Goal: Transaction & Acquisition: Purchase product/service

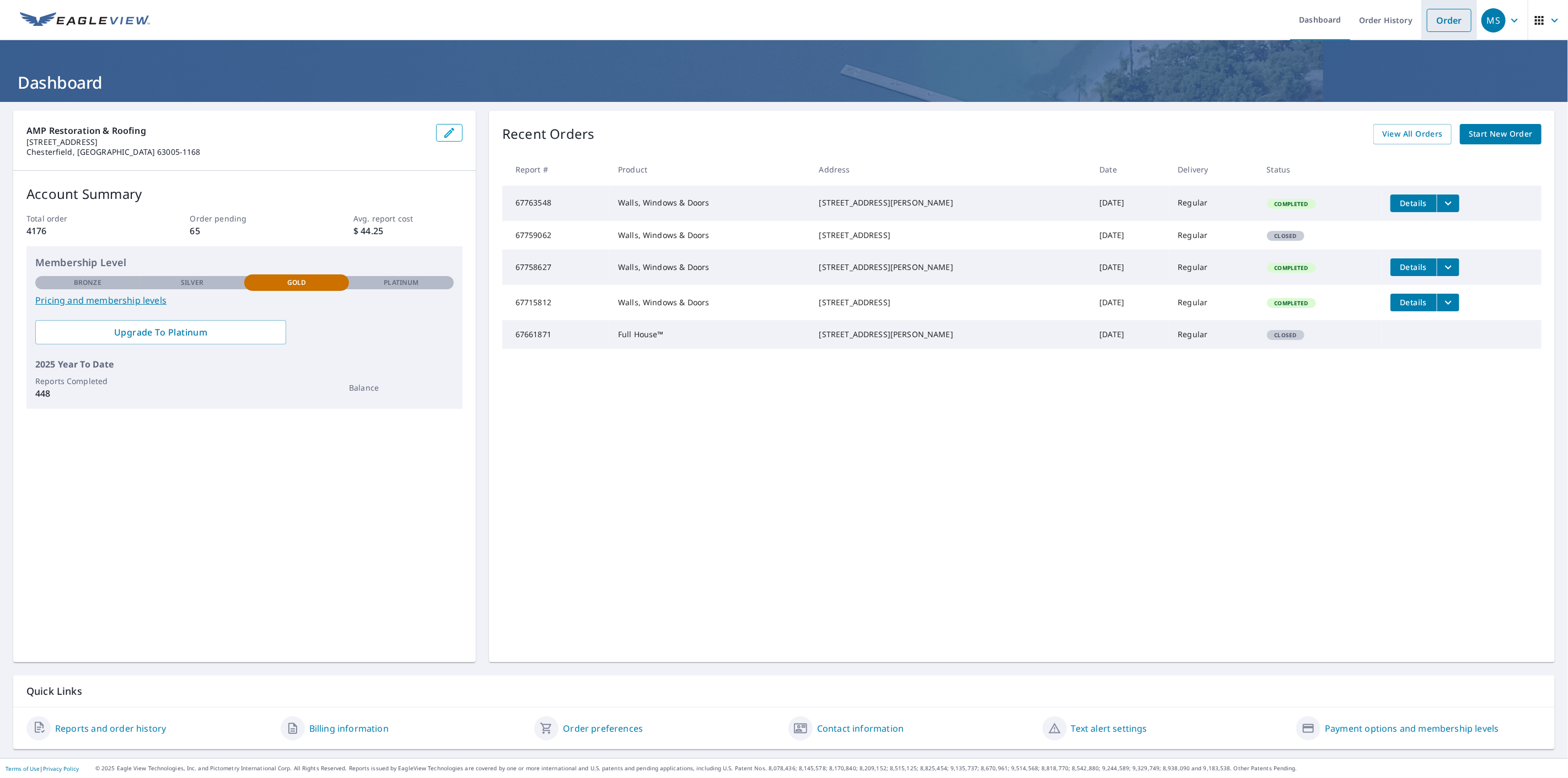
click at [1432, 12] on link "Order" at bounding box center [1449, 20] width 45 height 23
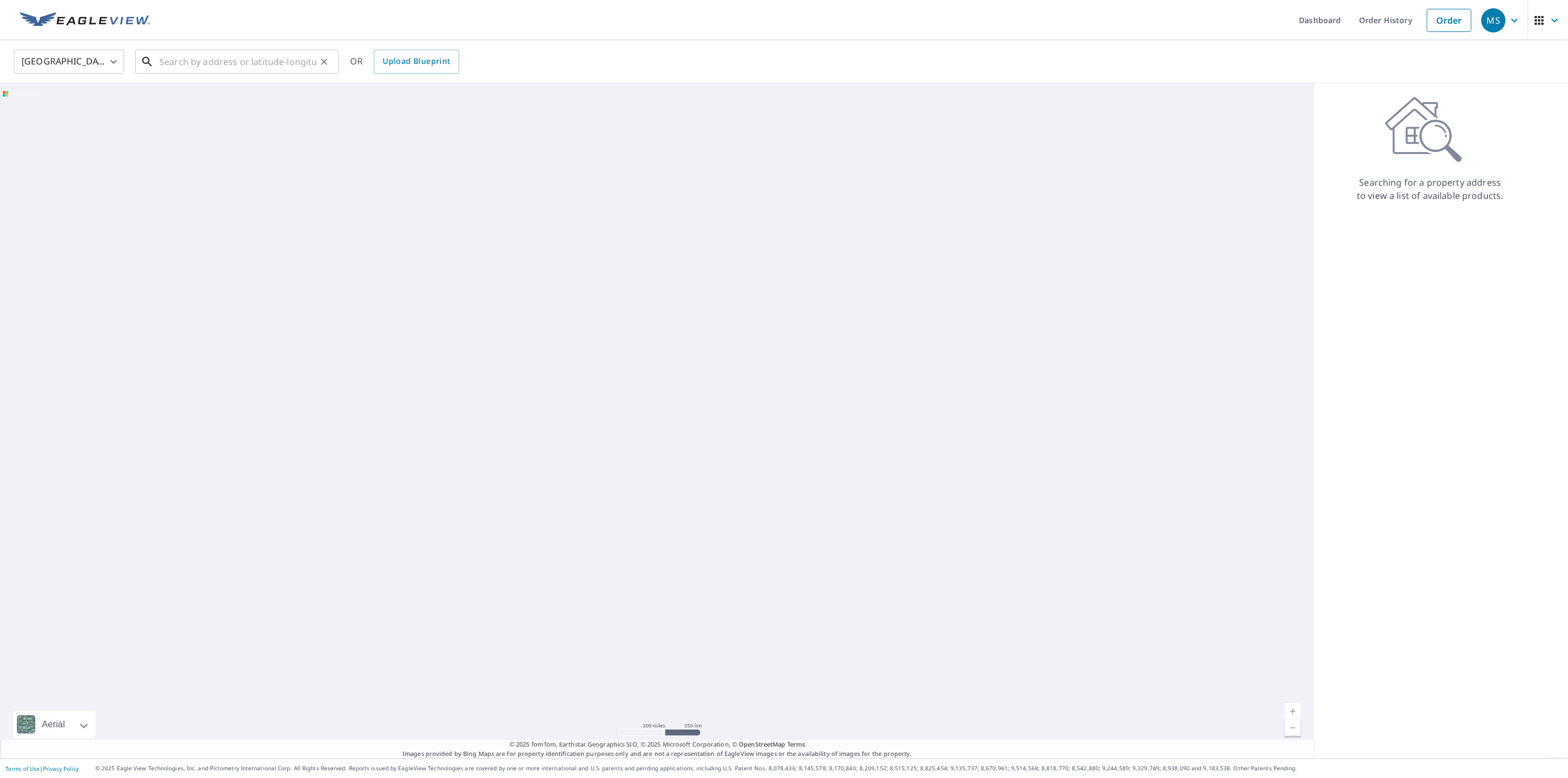
click at [221, 64] on input "text" at bounding box center [238, 62] width 157 height 31
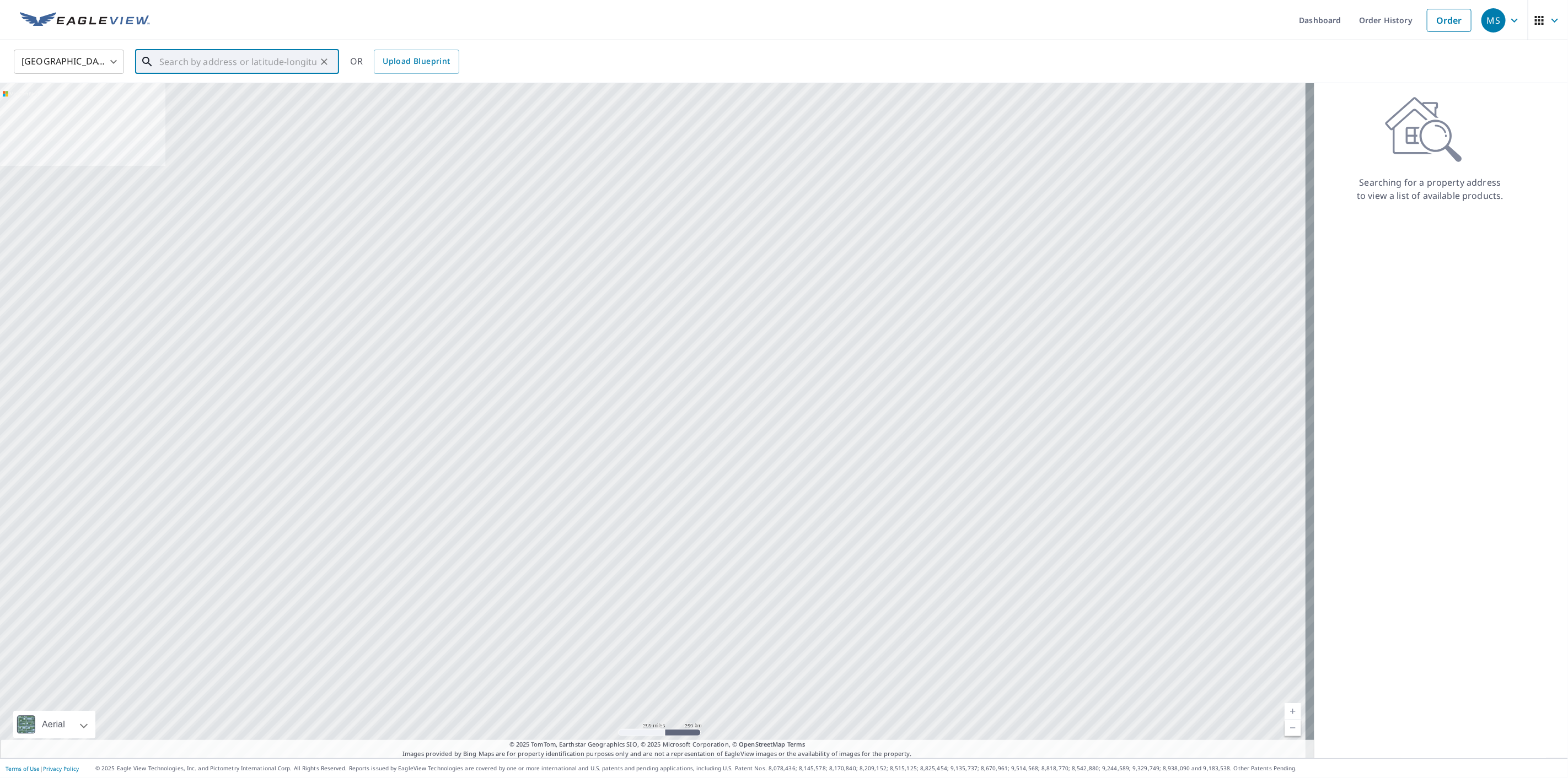
paste input "[STREET_ADDRESS][PERSON_NAME]"
click at [201, 103] on p "[GEOGRAPHIC_DATA]" at bounding box center [243, 106] width 173 height 11
type input "[STREET_ADDRESS]"
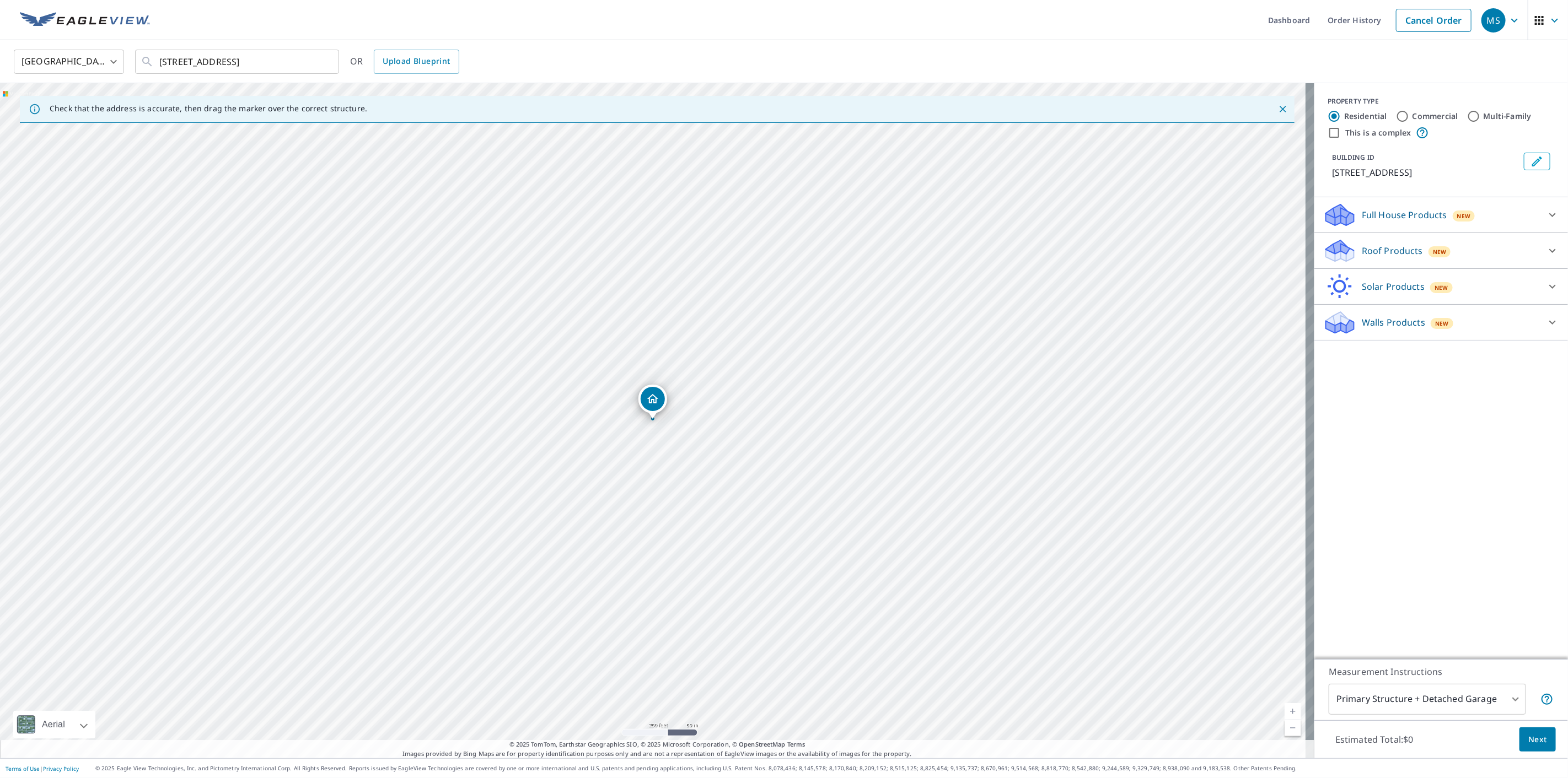
click at [1350, 320] on div "Walls Products New" at bounding box center [1431, 323] width 216 height 26
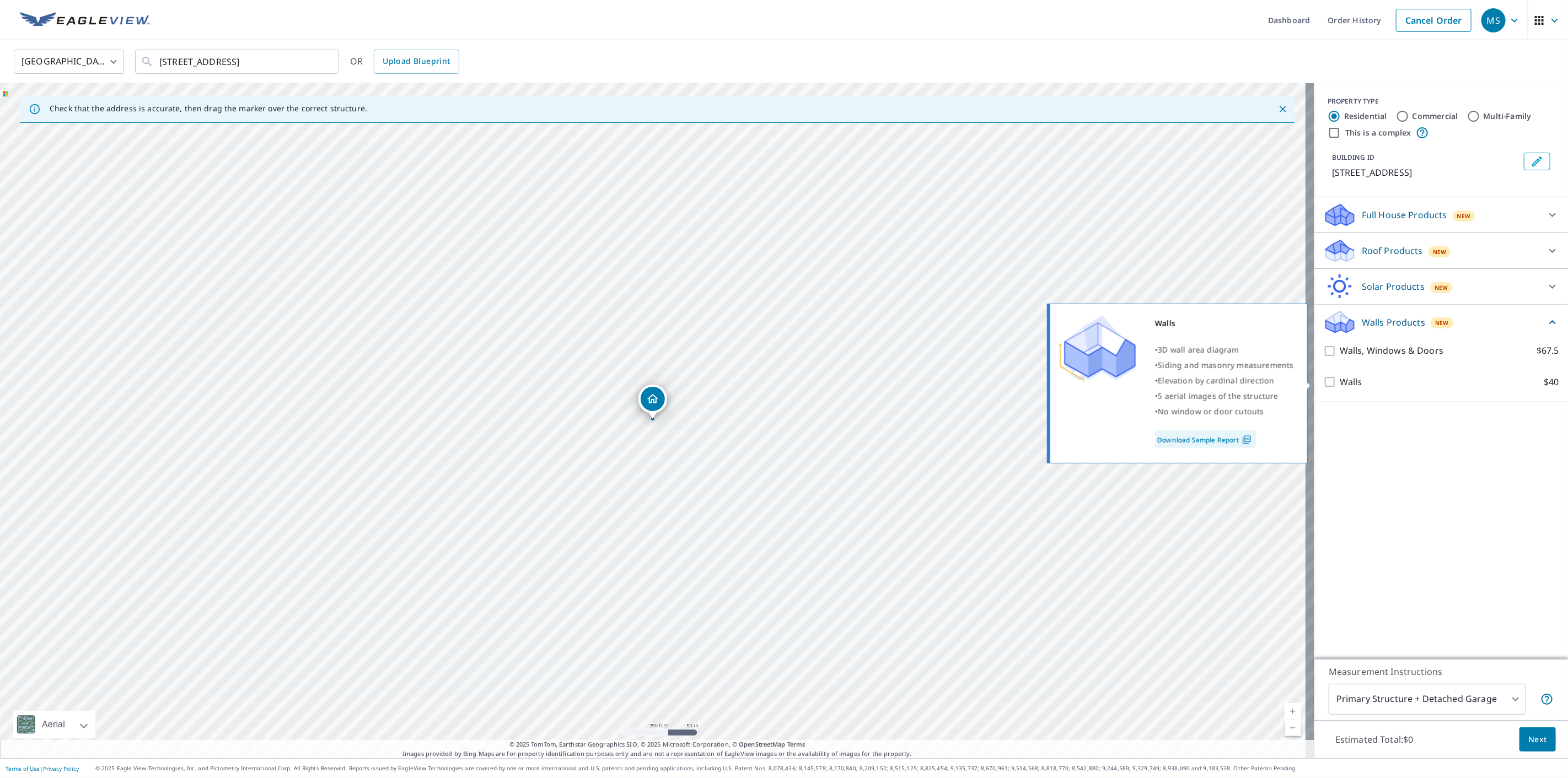
click at [1340, 383] on p "Walls" at bounding box center [1351, 382] width 22 height 14
click at [1331, 383] on input "Walls $40" at bounding box center [1331, 381] width 17 height 13
checkbox input "true"
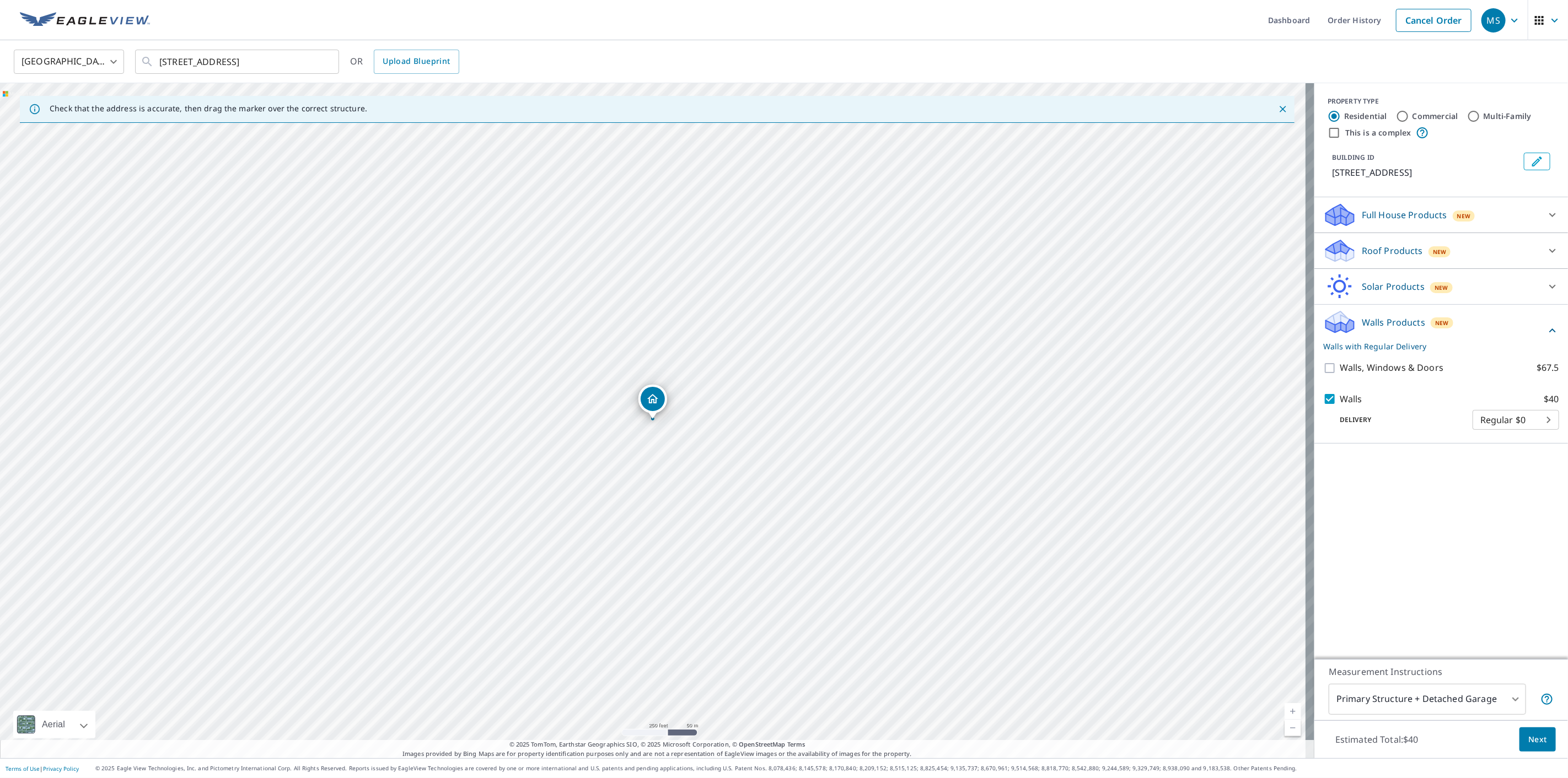
click at [1537, 740] on span "Next" at bounding box center [1537, 740] width 19 height 14
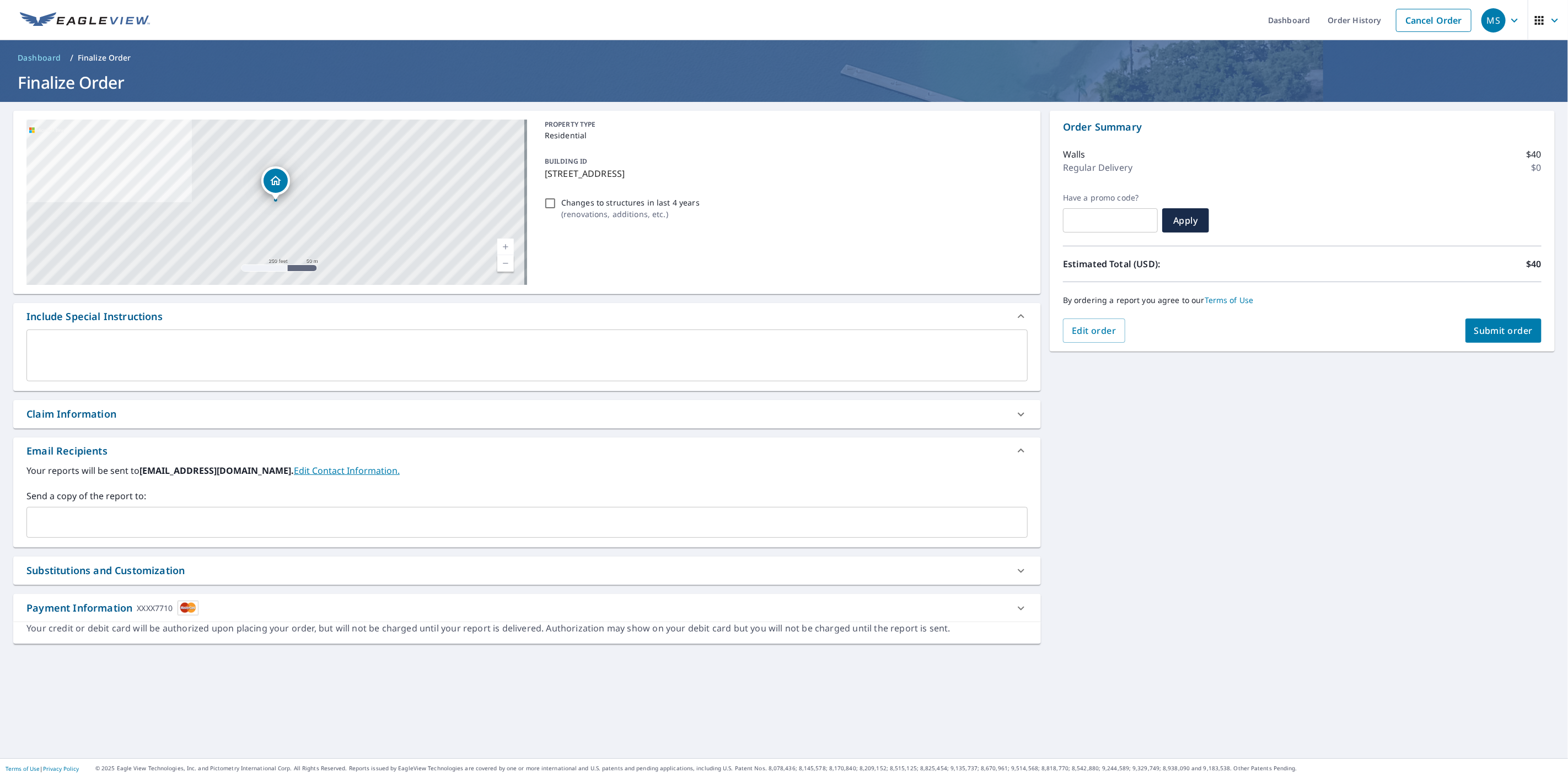
click at [442, 544] on div "Your reports will be sent to [EMAIL_ADDRESS][DOMAIN_NAME]. Edit Contact Informa…" at bounding box center [527, 505] width 1028 height 83
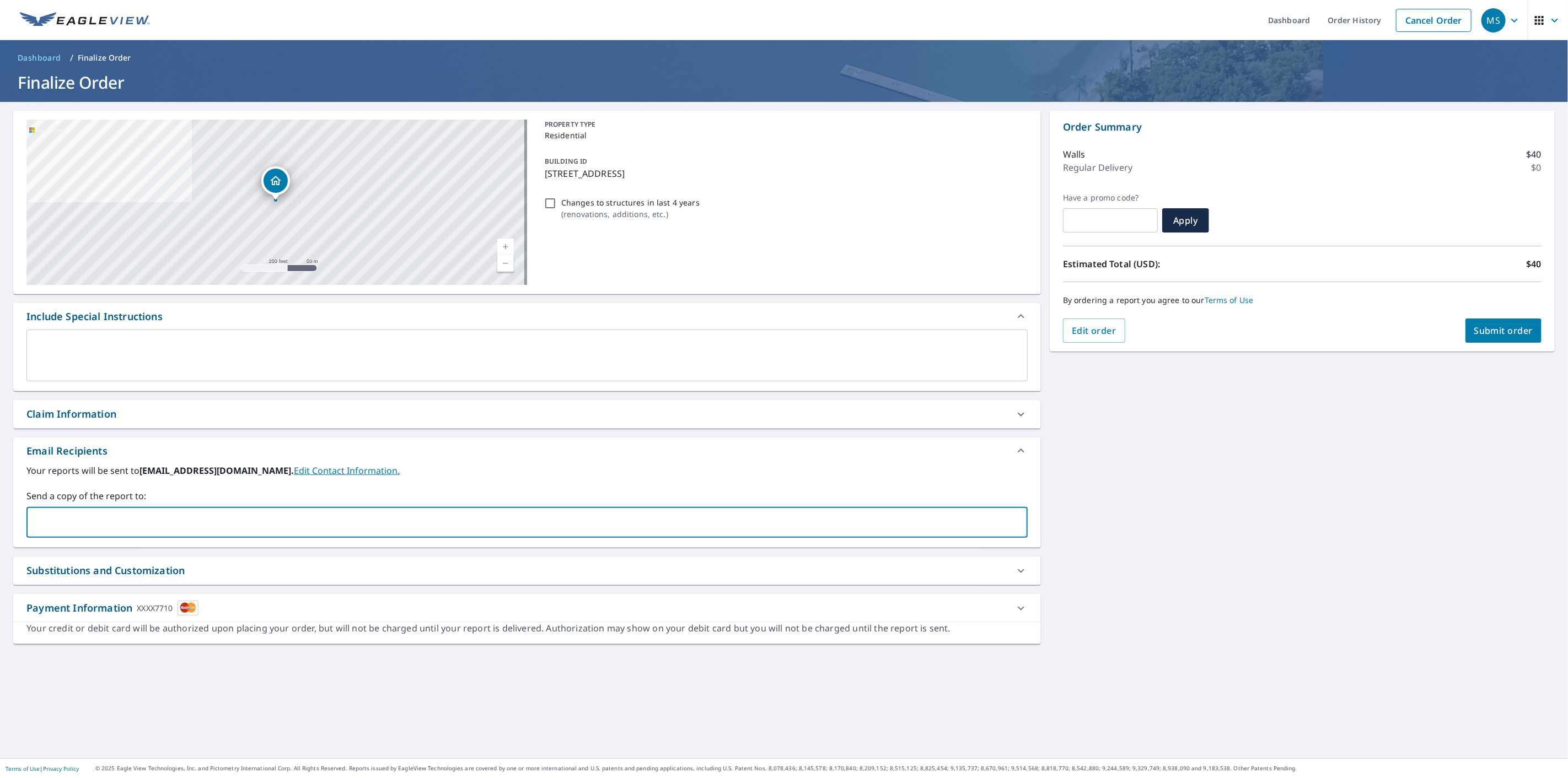
click at [447, 530] on input "text" at bounding box center [519, 523] width 974 height 21
type input "[EMAIL_ADDRESS][DOMAIN_NAME]"
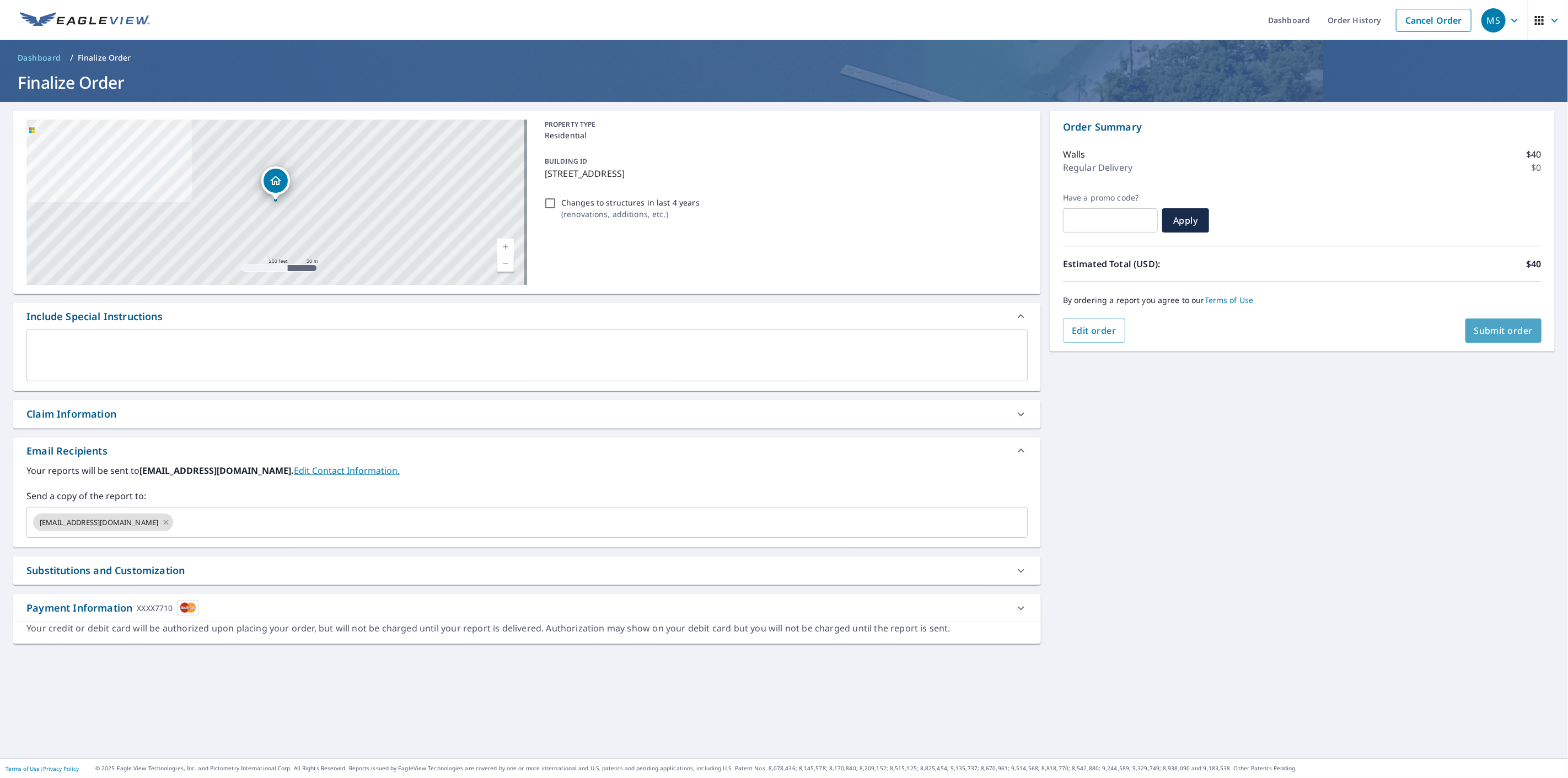
click at [1474, 327] on span "Submit order" at bounding box center [1504, 330] width 59 height 12
checkbox input "true"
